Goal: Information Seeking & Learning: Learn about a topic

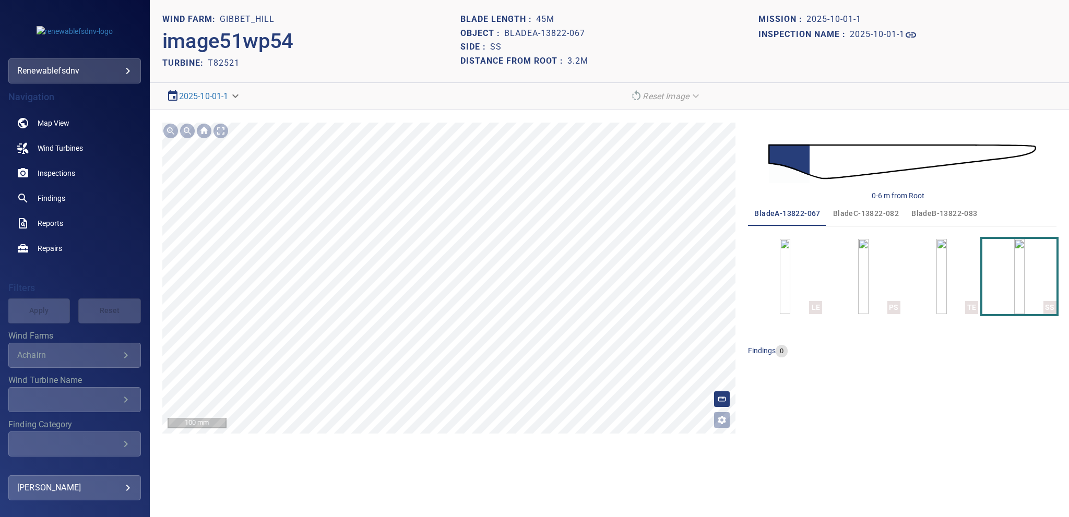
click at [493, 363] on icon "Open image filters and tagging options" at bounding box center [722, 420] width 8 height 8
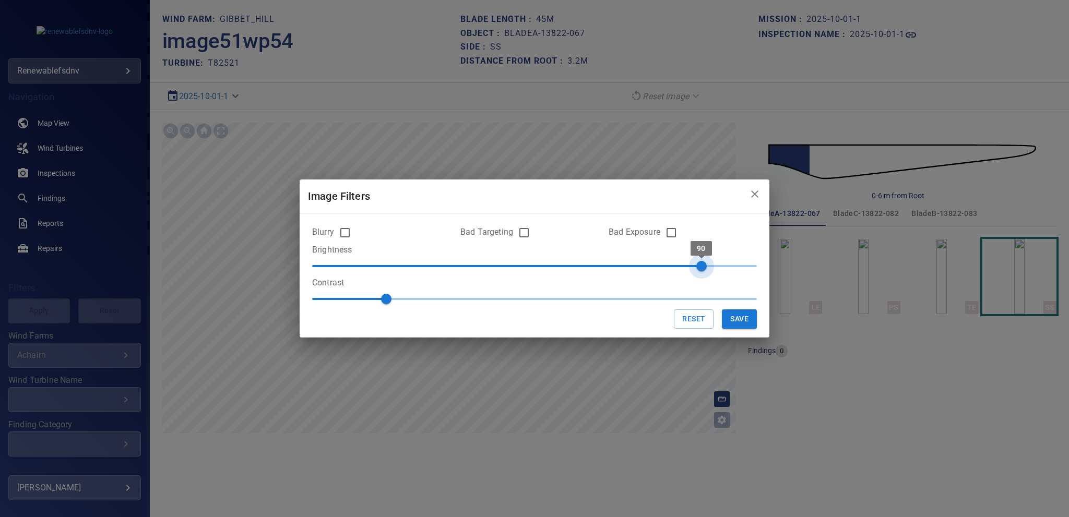
type input "**"
drag, startPoint x: 634, startPoint y: 270, endPoint x: 684, endPoint y: 271, distance: 50.7
click at [493, 271] on span "80" at bounding box center [683, 266] width 10 height 10
click at [493, 317] on button "Save" at bounding box center [739, 319] width 35 height 19
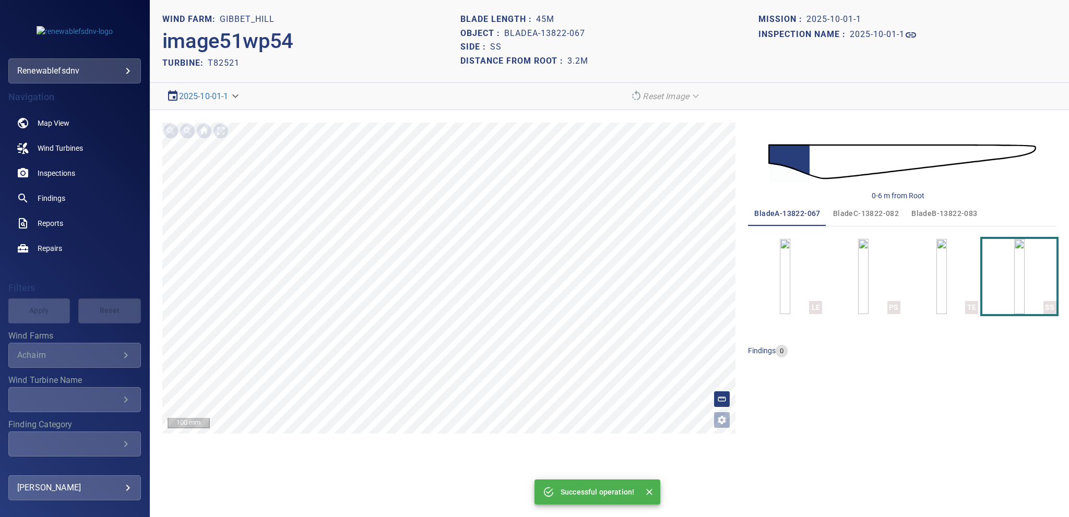
click at [493, 214] on span "bladeB-13822-083" at bounding box center [945, 213] width 66 height 13
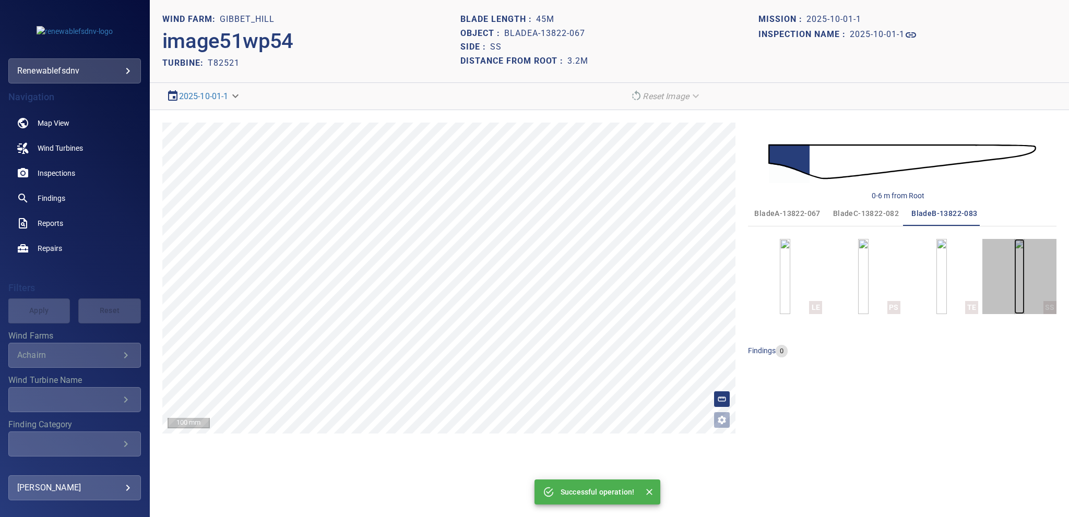
click at [493, 277] on img "button" at bounding box center [1019, 276] width 10 height 75
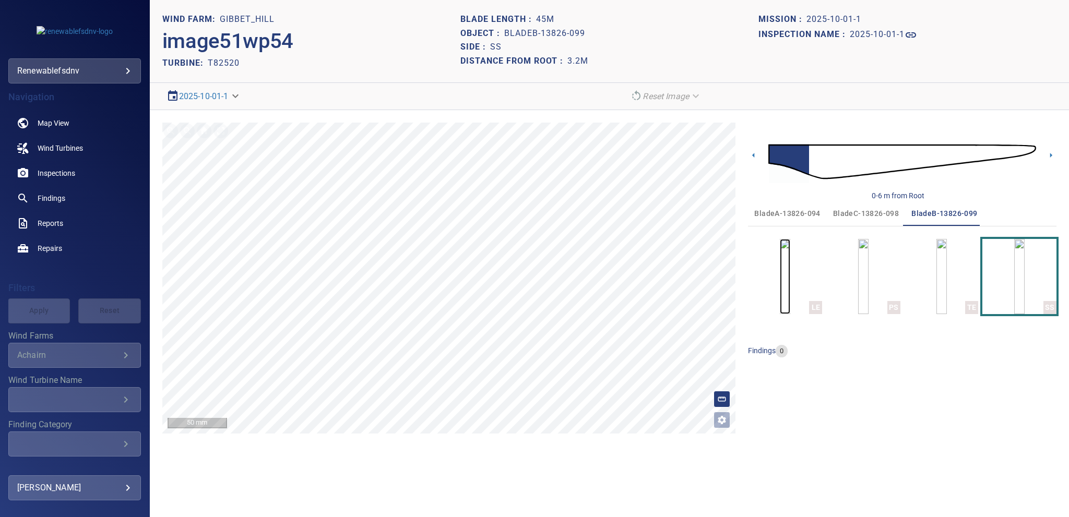
click at [780, 256] on img "button" at bounding box center [785, 276] width 10 height 75
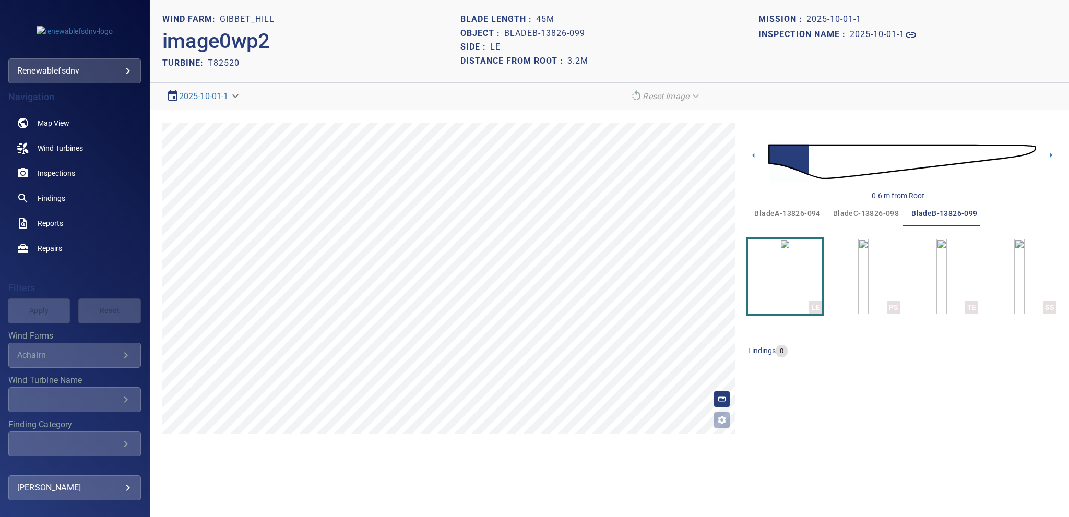
click at [781, 211] on span "bladeA-13826-094" at bounding box center [787, 213] width 66 height 13
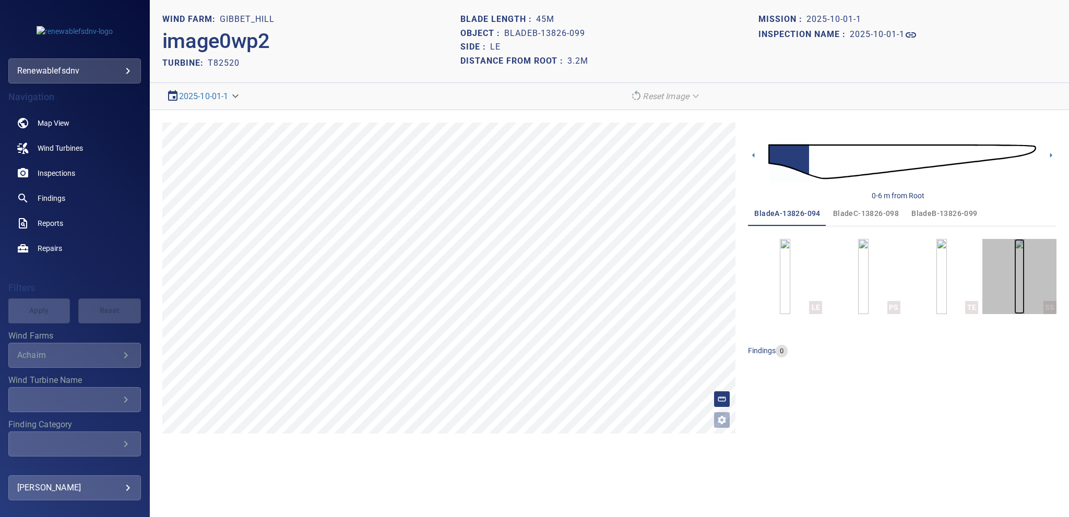
click at [1014, 280] on img "button" at bounding box center [1019, 276] width 10 height 75
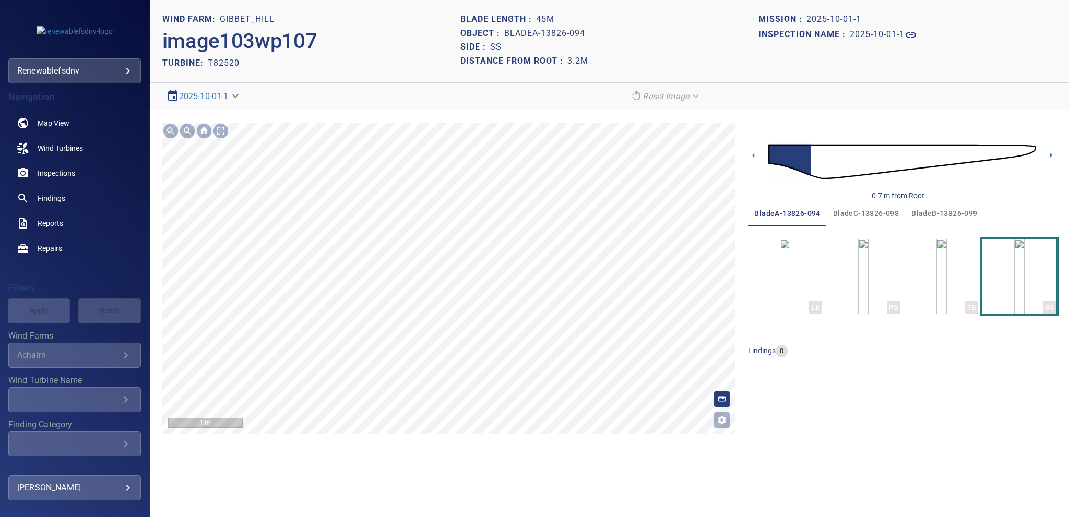
click at [439, 438] on div "**********" at bounding box center [609, 278] width 919 height 336
click at [868, 210] on span "bladeC-13826-098" at bounding box center [866, 213] width 66 height 13
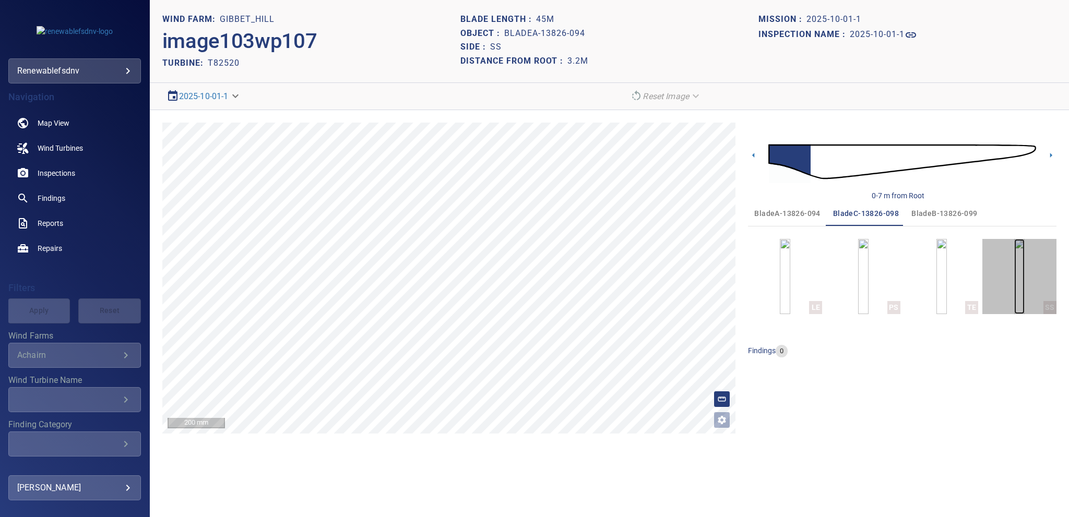
click at [1019, 265] on img "button" at bounding box center [1019, 276] width 10 height 75
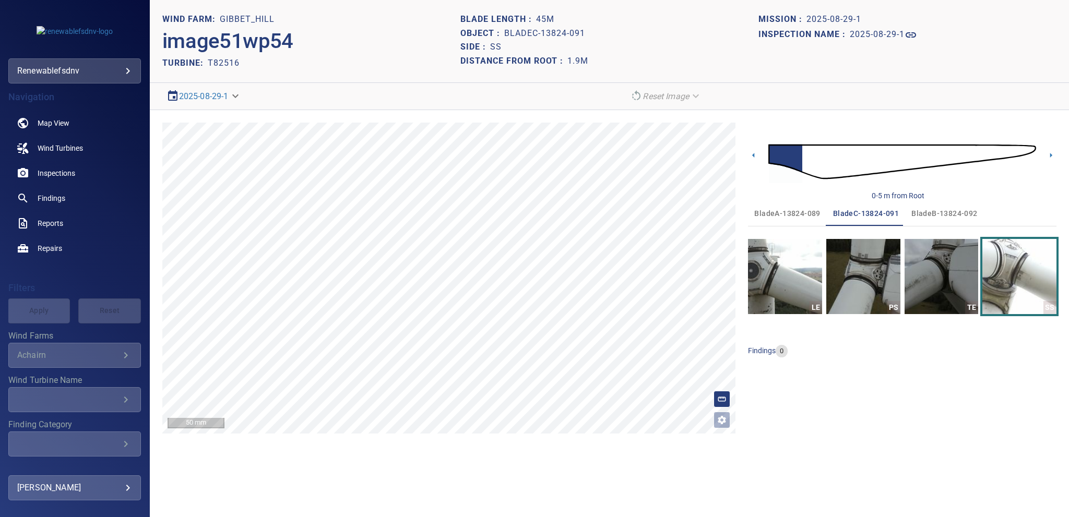
click at [781, 211] on span "bladeA-13824-089" at bounding box center [787, 213] width 66 height 13
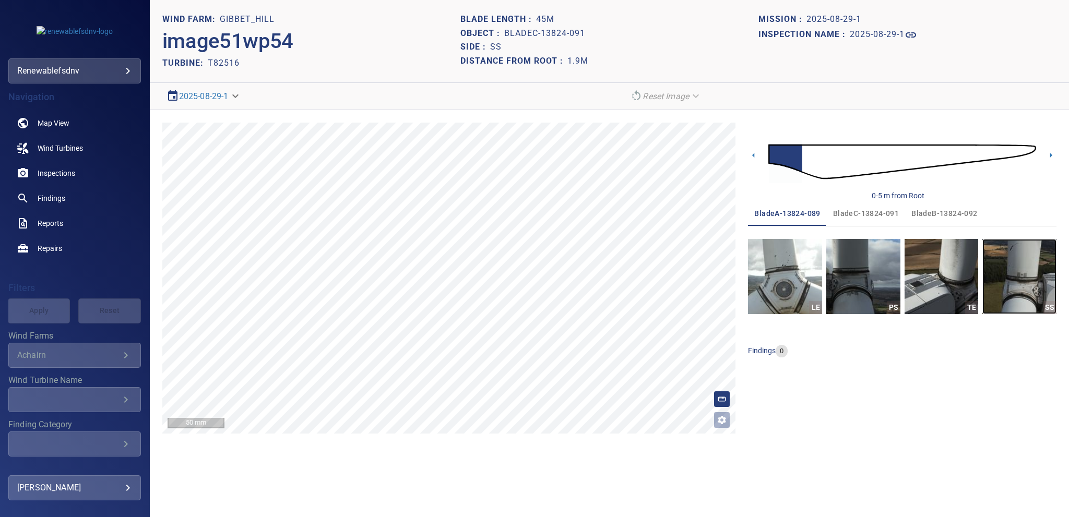
click at [994, 271] on img "button" at bounding box center [1020, 276] width 74 height 75
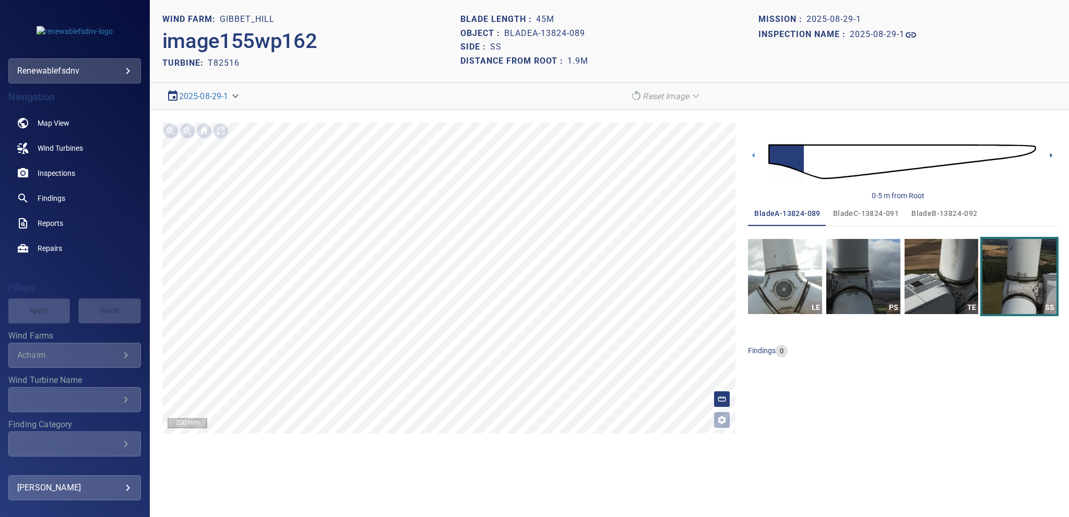
click at [1050, 158] on icon at bounding box center [1051, 155] width 11 height 11
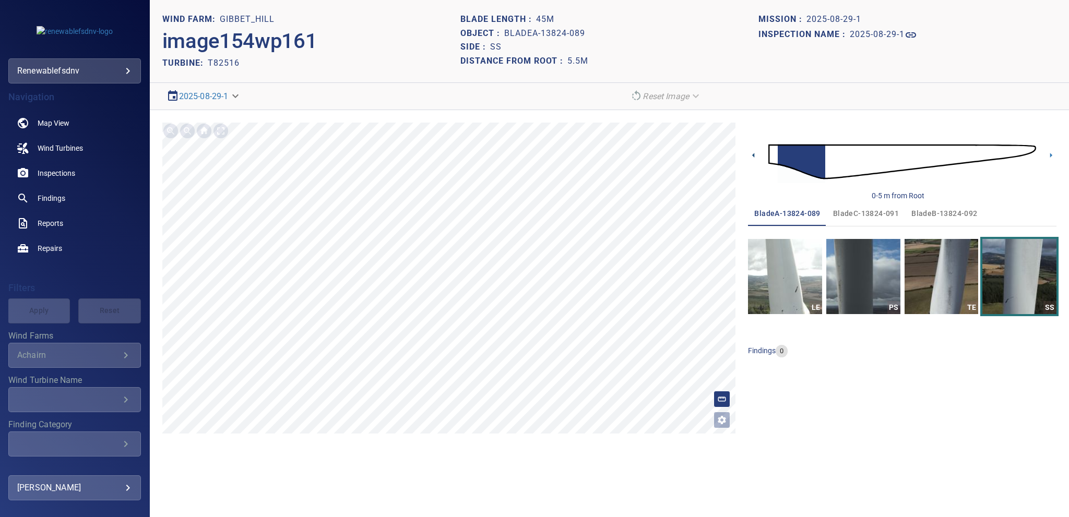
click at [753, 152] on icon at bounding box center [753, 155] width 11 height 11
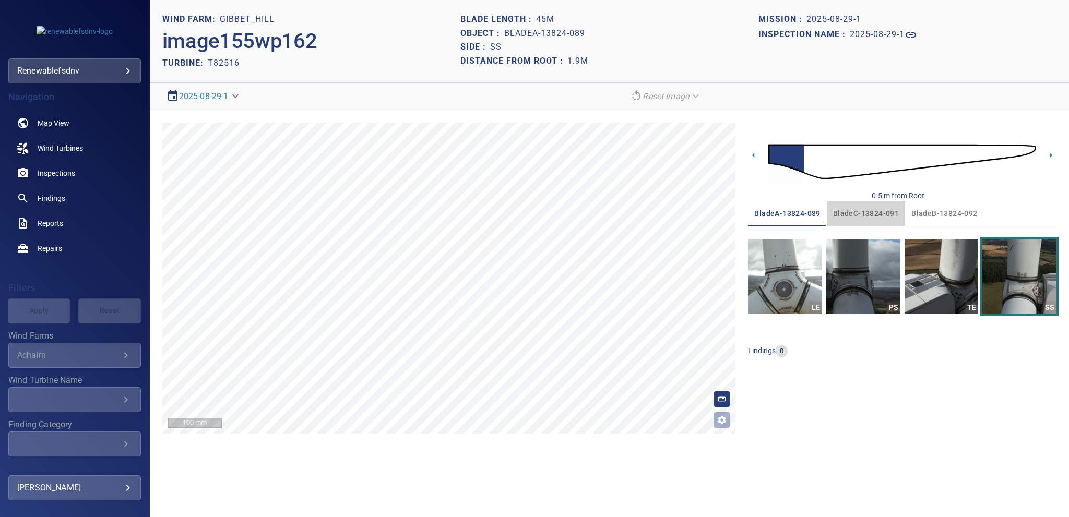
click at [863, 215] on span "bladeC-13824-091" at bounding box center [866, 213] width 66 height 13
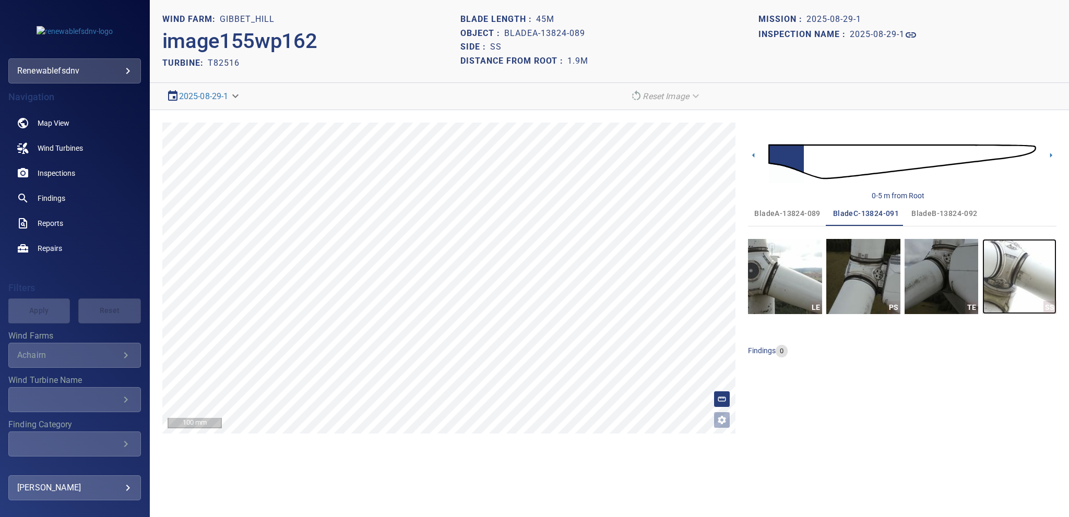
click at [1007, 265] on img "button" at bounding box center [1020, 276] width 74 height 75
